Goal: Information Seeking & Learning: Learn about a topic

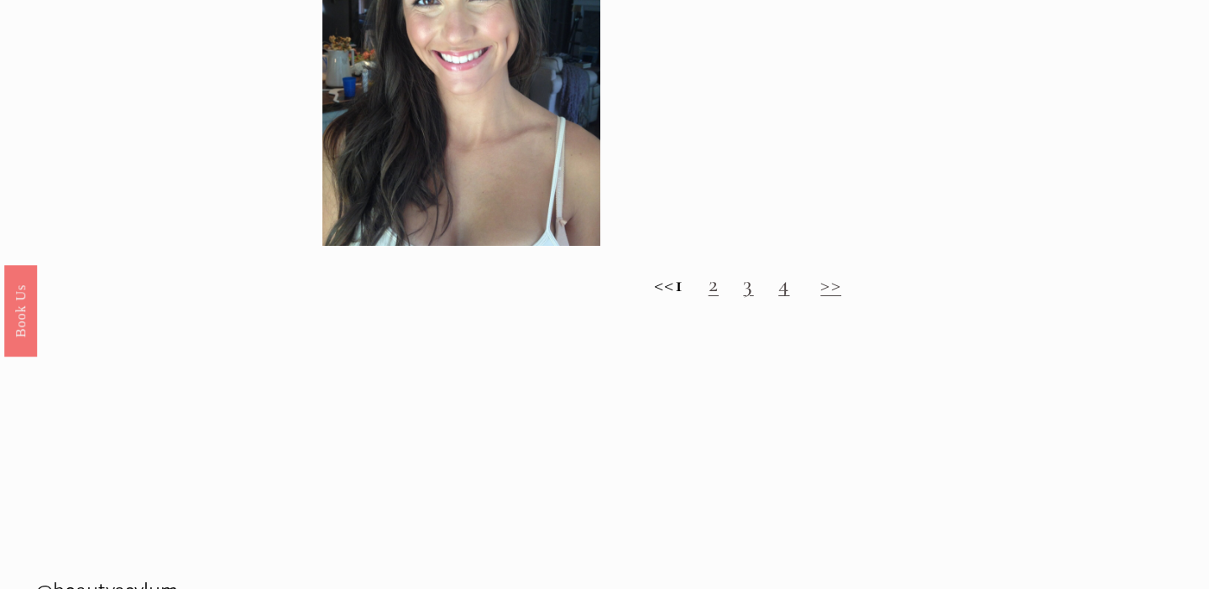
scroll to position [1658, 0]
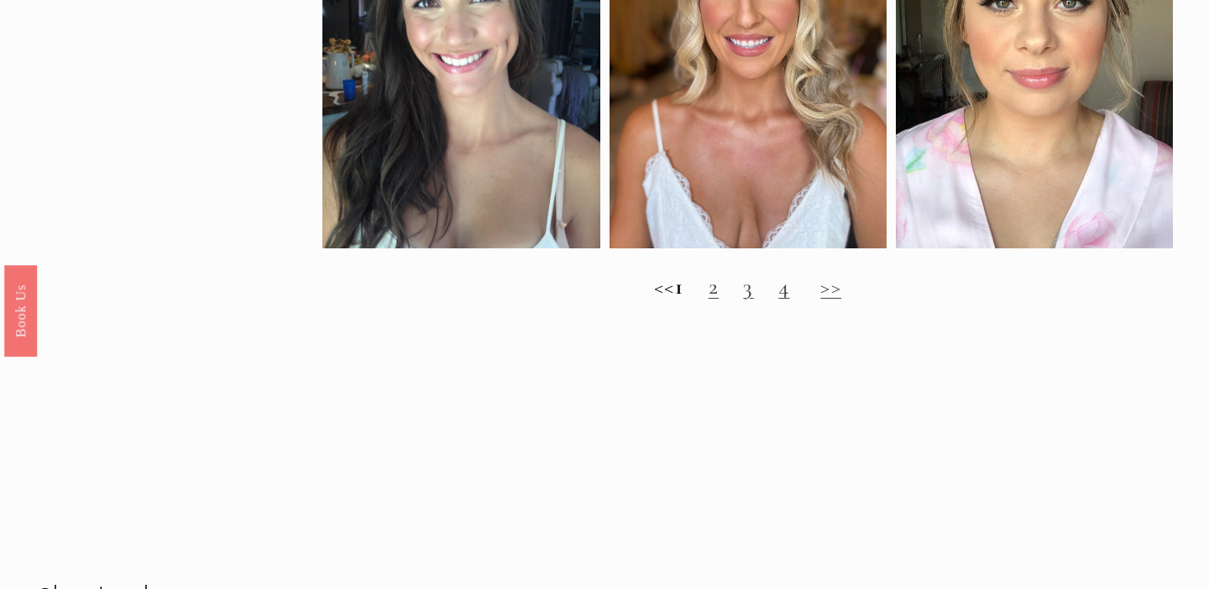
click at [719, 285] on link "2" at bounding box center [714, 287] width 10 height 28
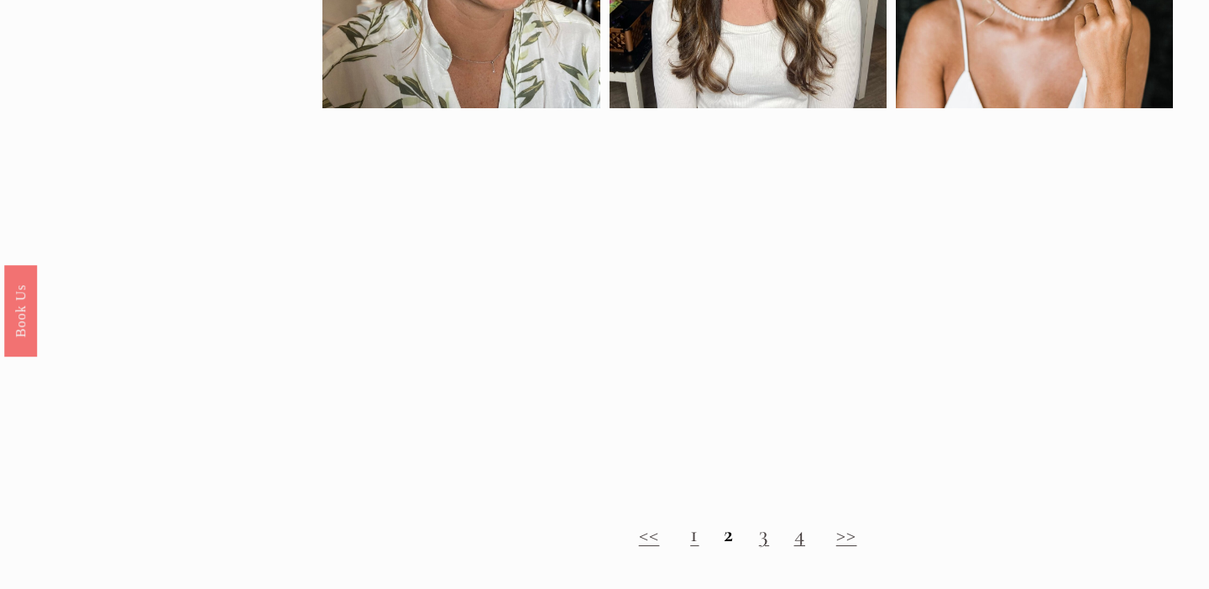
scroll to position [1397, 0]
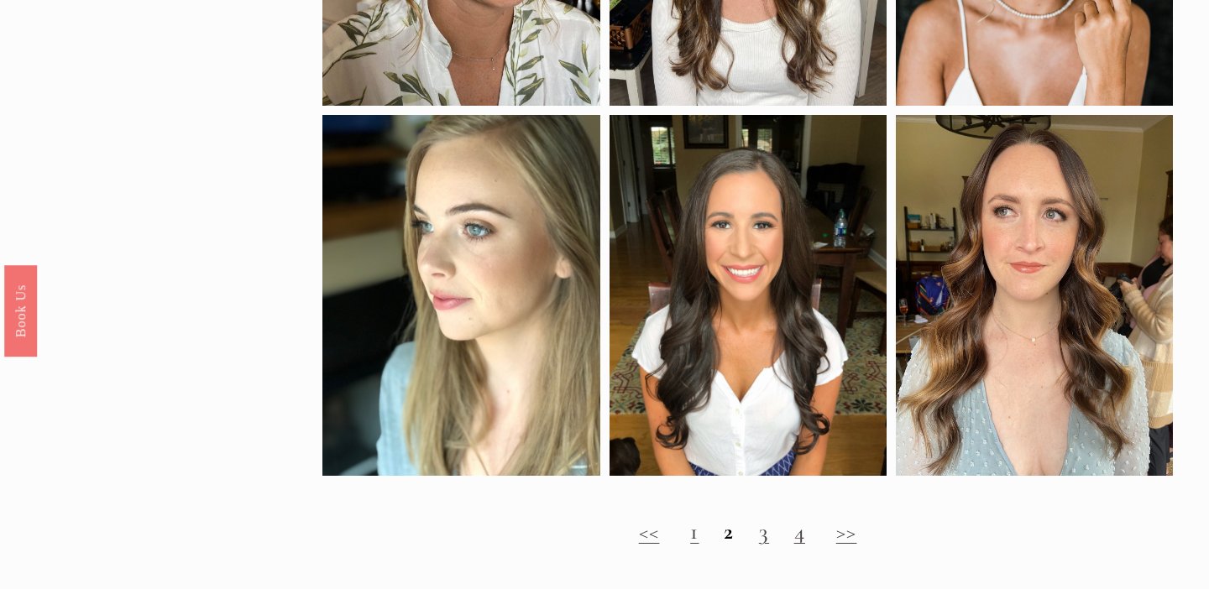
click at [768, 537] on link "3" at bounding box center [764, 532] width 10 height 28
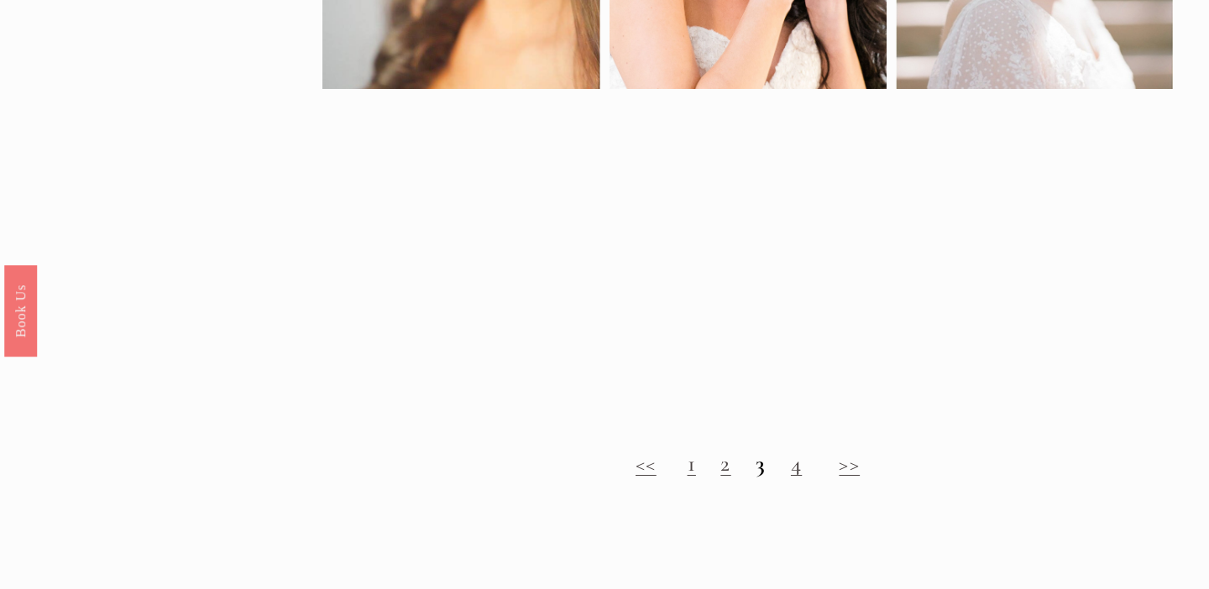
scroll to position [1138, 0]
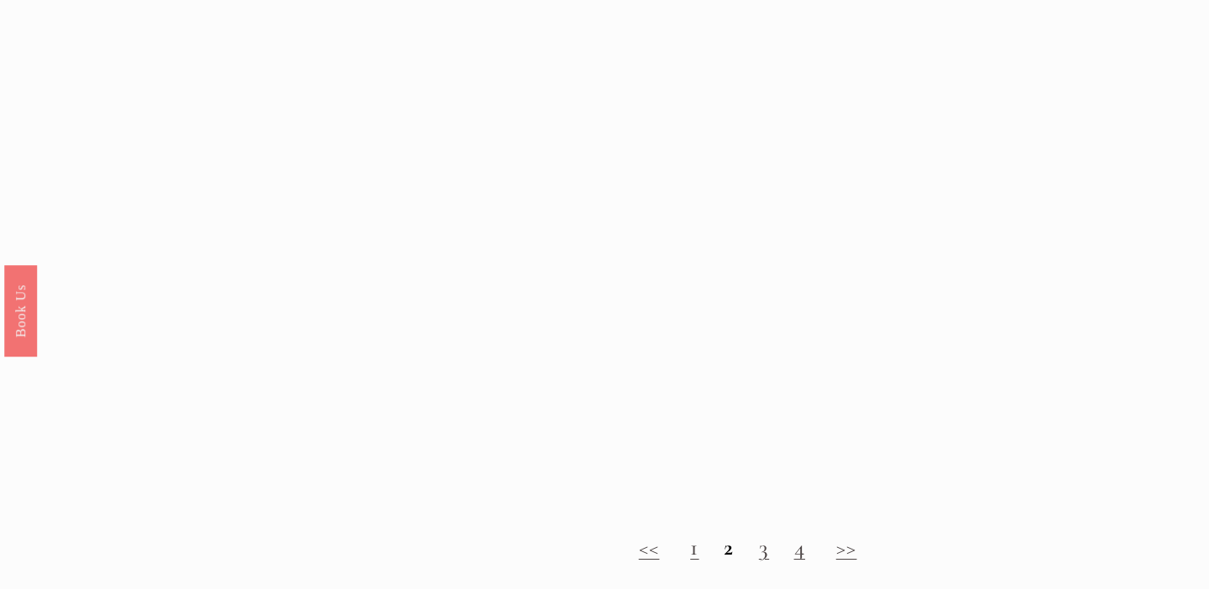
scroll to position [1390, 0]
